Goal: Task Accomplishment & Management: Manage account settings

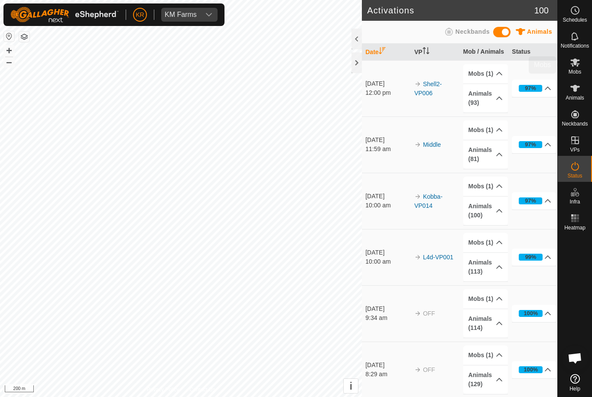
click at [582, 62] on es-mob-svg-icon at bounding box center [575, 62] width 16 height 14
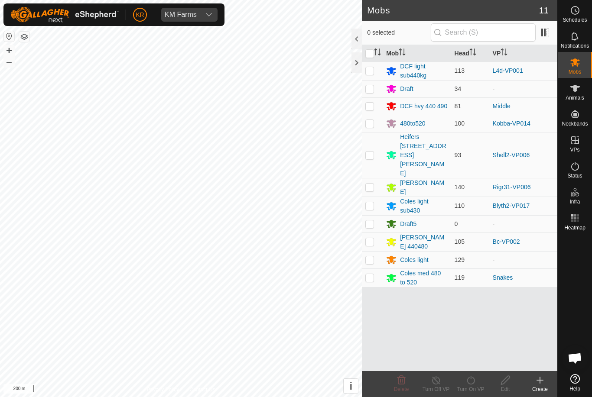
click at [415, 85] on div "Draft" at bounding box center [416, 89] width 61 height 10
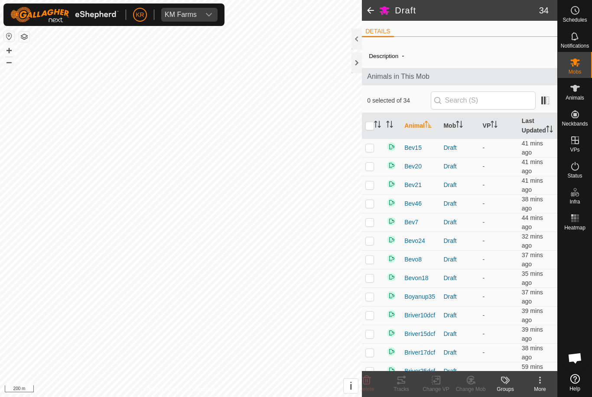
click at [374, 130] on input "checkbox" at bounding box center [369, 126] width 9 height 9
checkbox input "true"
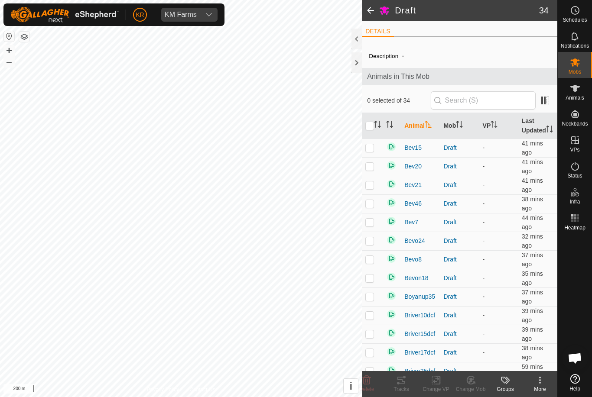
checkbox input "true"
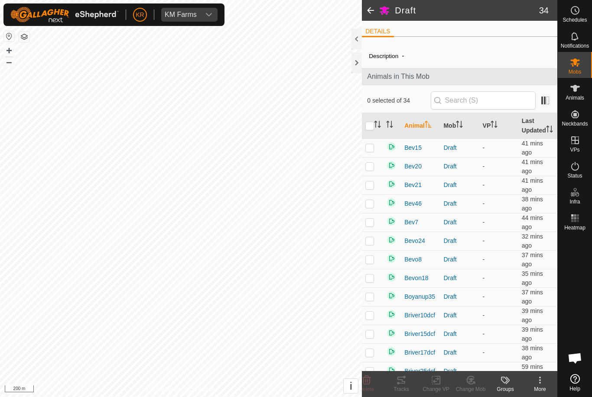
checkbox input "true"
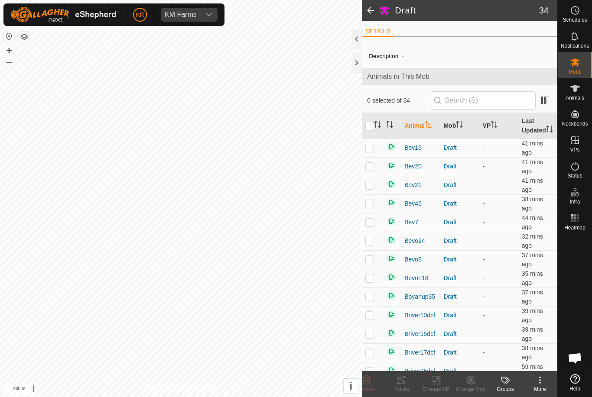
checkbox input "true"
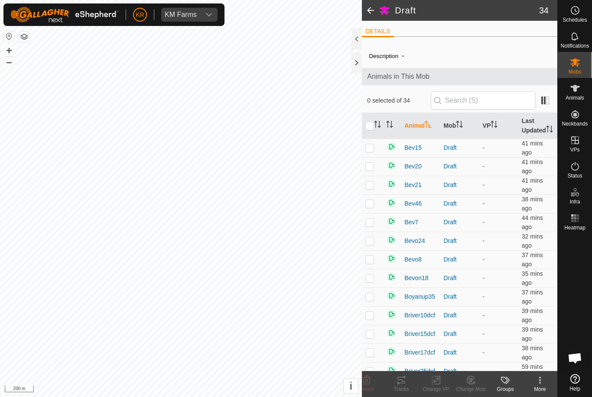
checkbox input "true"
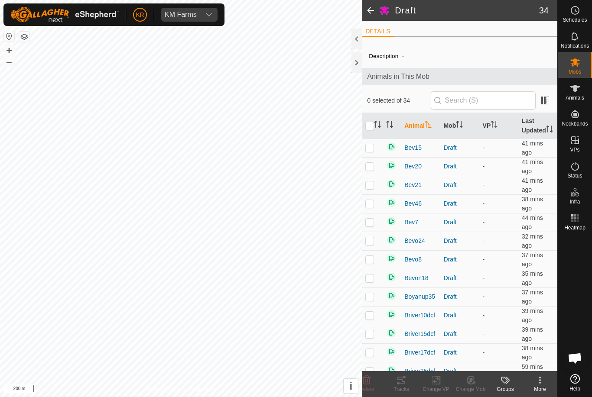
checkbox input "true"
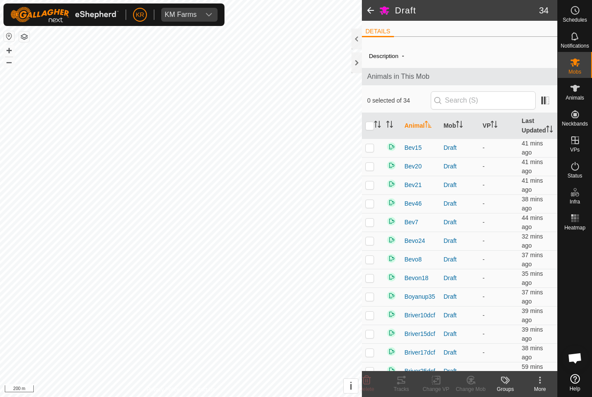
checkbox input "true"
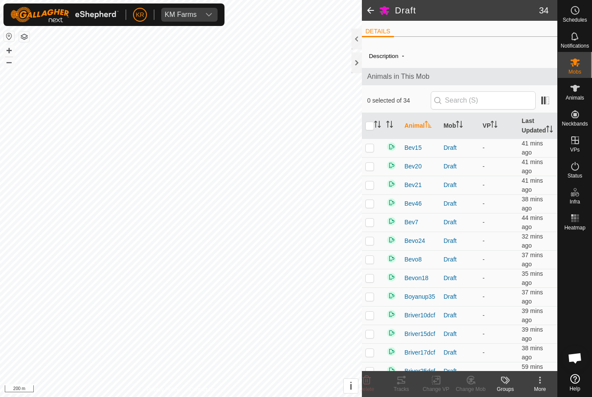
checkbox input "true"
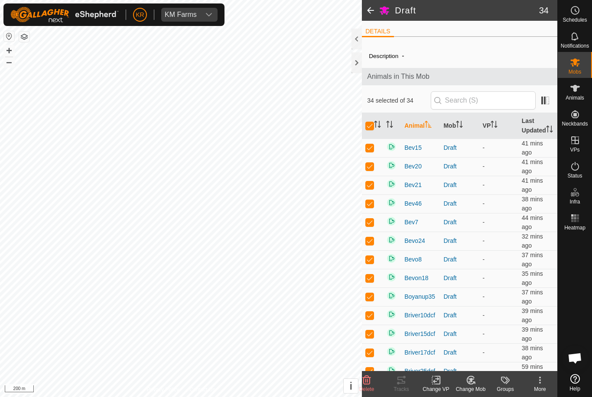
click at [479, 383] on change-mob-svg-icon at bounding box center [470, 380] width 35 height 10
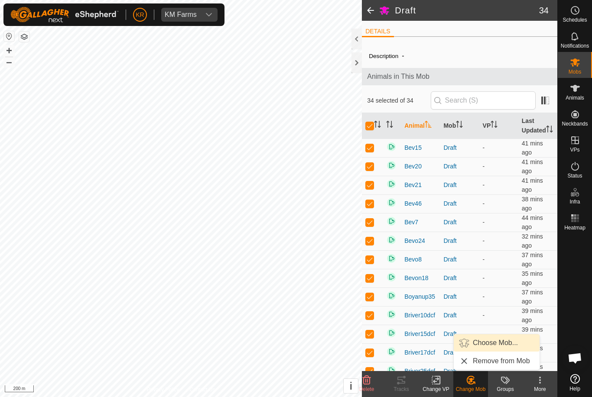
click at [494, 343] on span "Choose Mob..." at bounding box center [495, 343] width 45 height 10
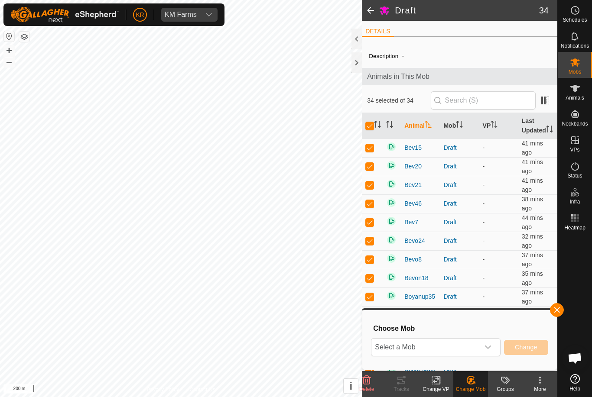
click at [469, 349] on span "Select a Mob" at bounding box center [425, 347] width 108 height 17
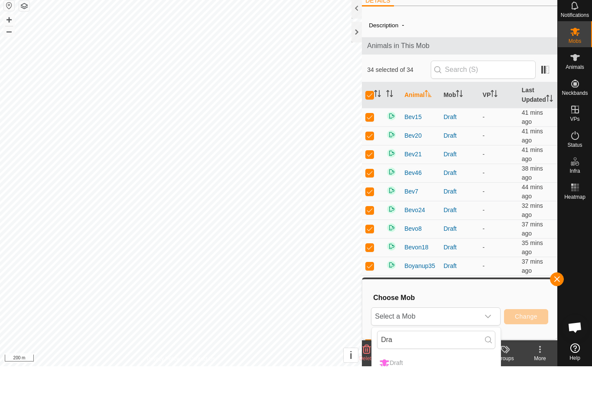
scroll to position [31, 0]
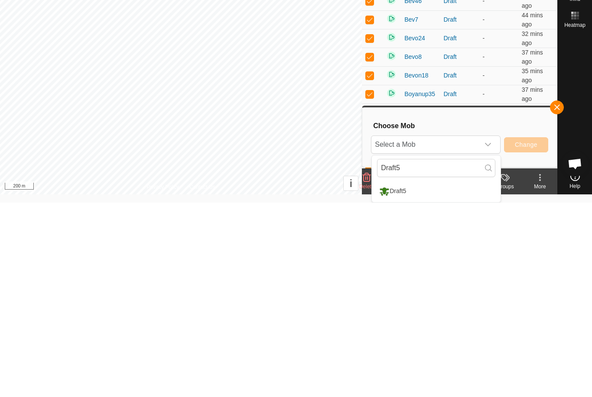
type input "Draft5"
click at [474, 375] on li "Draft5" at bounding box center [436, 386] width 129 height 22
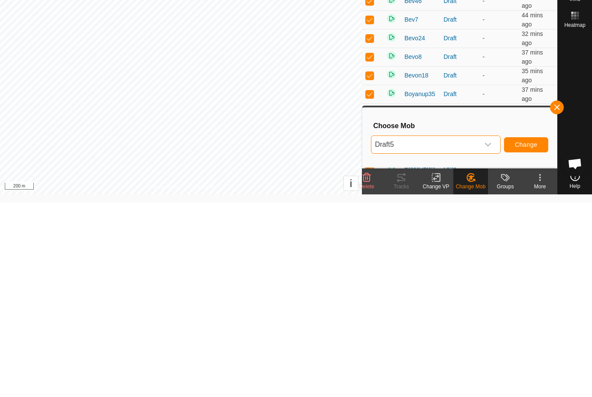
scroll to position [0, 0]
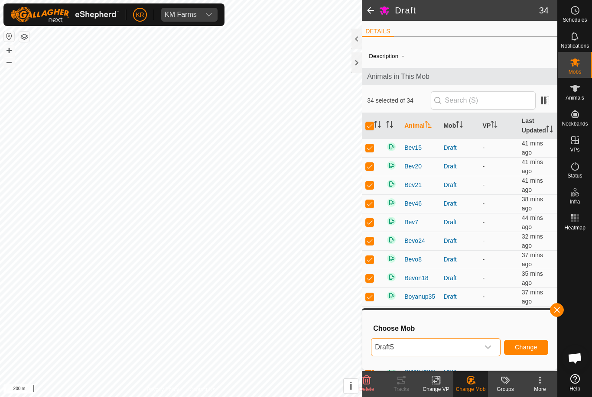
click at [536, 347] on span "Change" at bounding box center [526, 347] width 23 height 7
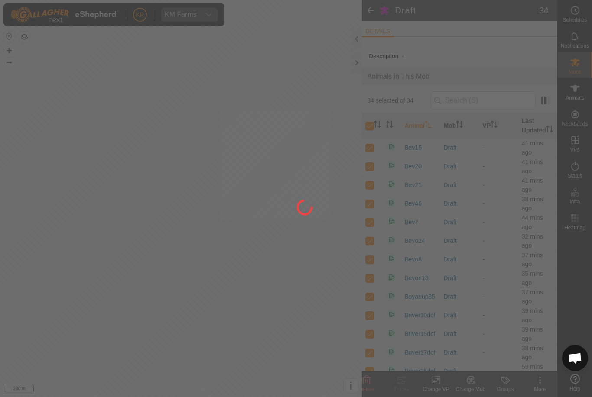
checkbox input "false"
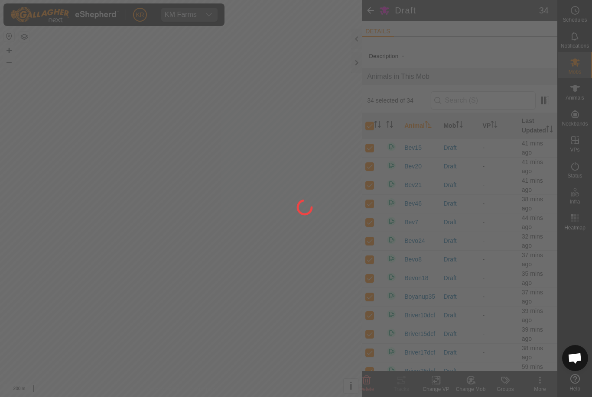
checkbox input "false"
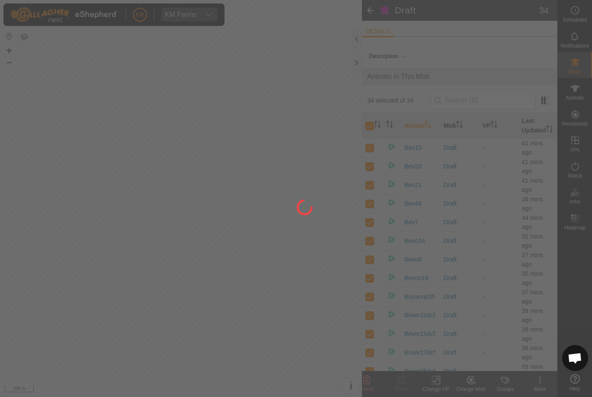
checkbox input "false"
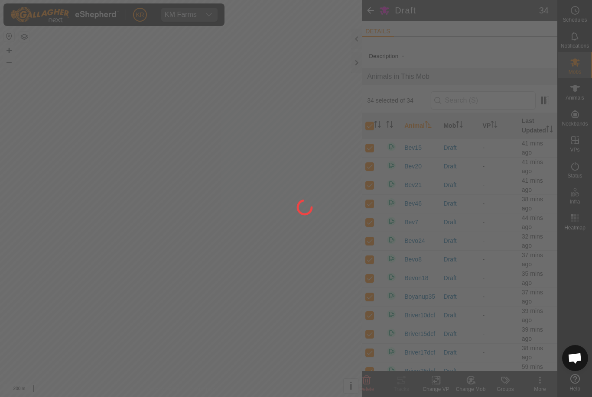
checkbox input "false"
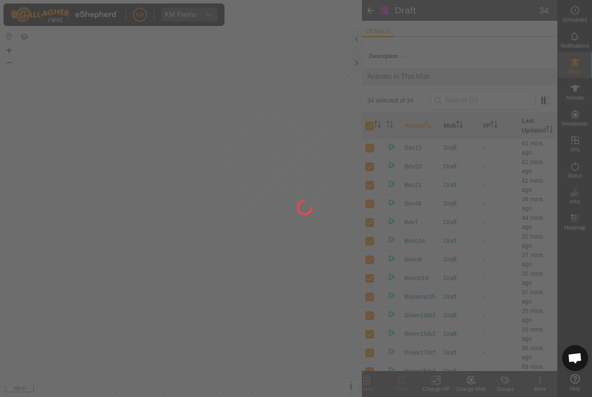
checkbox input "false"
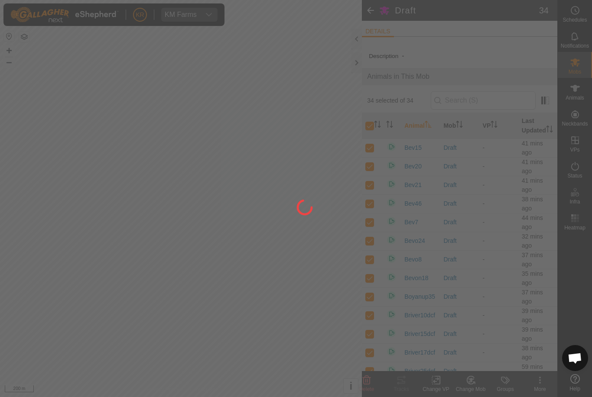
checkbox input "false"
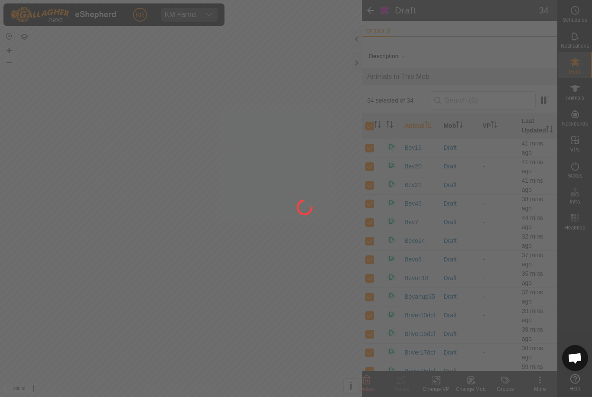
checkbox input "false"
